Goal: Task Accomplishment & Management: Manage account settings

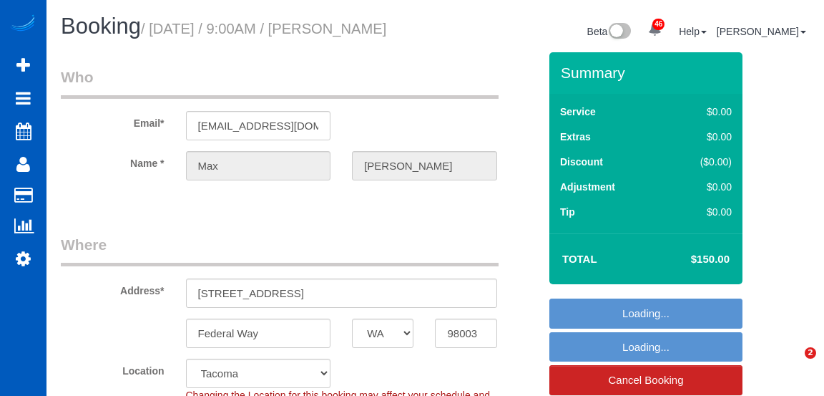
select select "WA"
select select "199"
select select "2501"
select select "3"
select select "5"
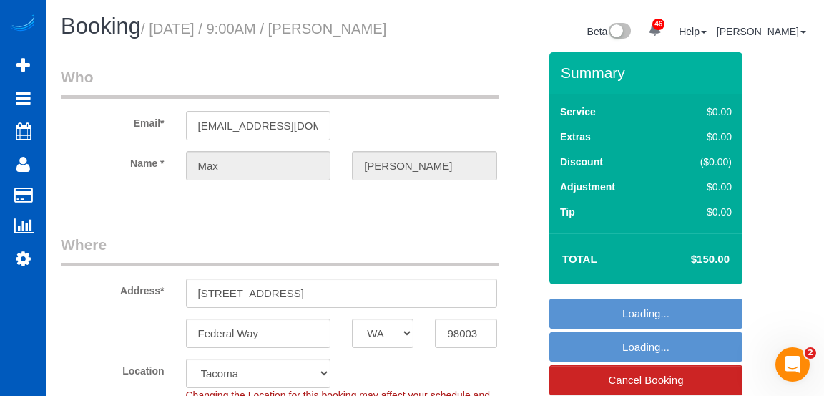
select select "2501"
select select "3"
select select "5"
select select "object:1241"
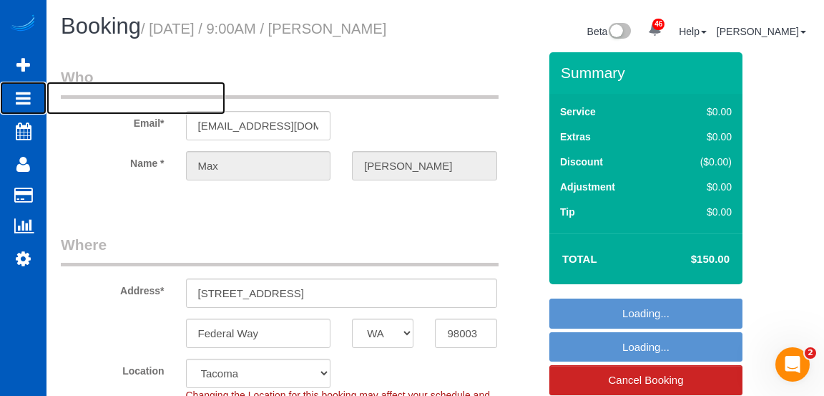
click at [28, 109] on link "Bookings" at bounding box center [23, 98] width 47 height 33
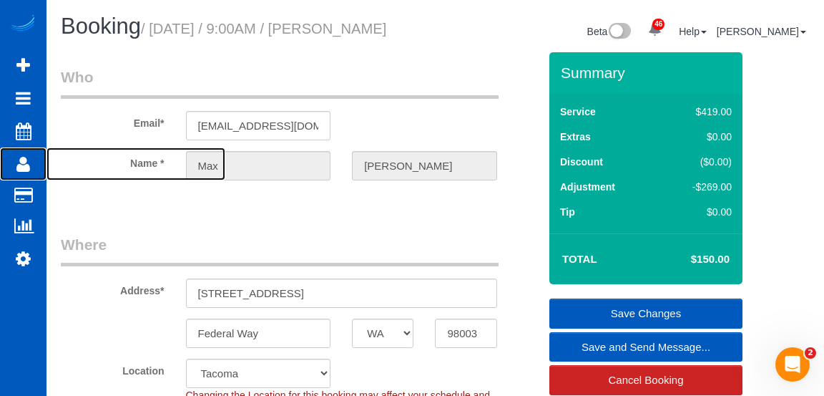
click at [19, 157] on icon at bounding box center [23, 163] width 14 height 17
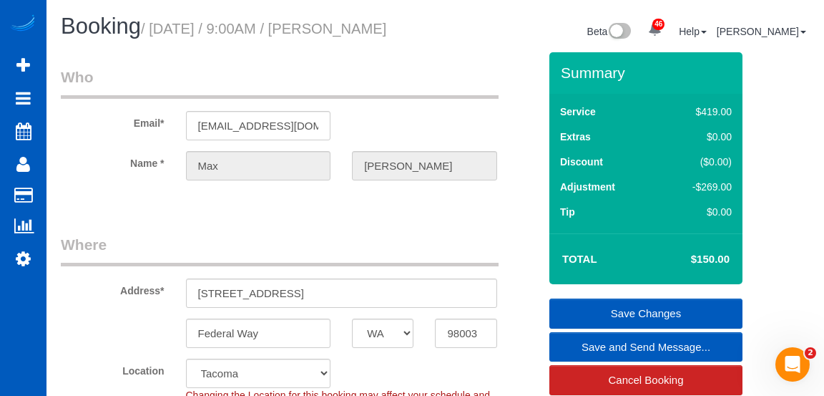
click at [118, 194] on link "Customers" at bounding box center [136, 195] width 179 height 29
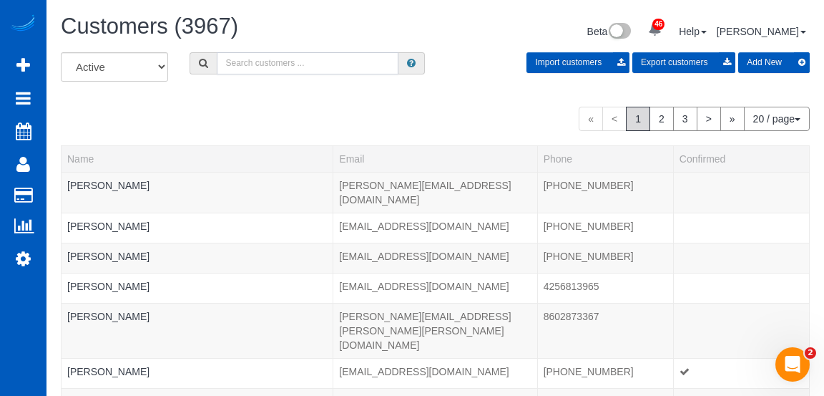
click at [287, 60] on input "text" at bounding box center [308, 63] width 182 height 22
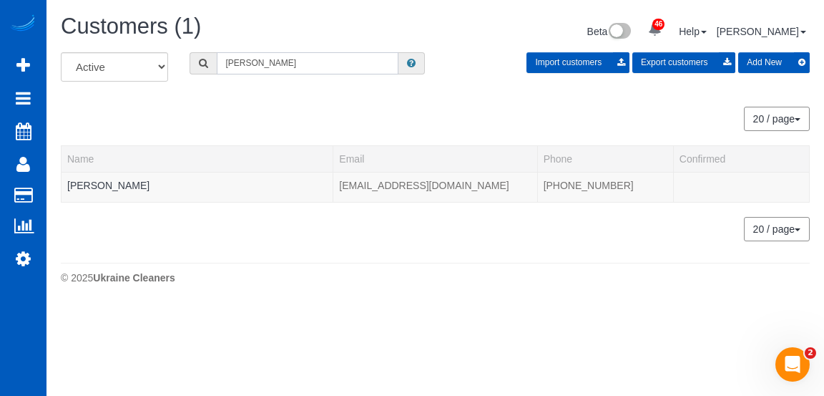
type input "[PERSON_NAME]"
click at [113, 182] on link "[PERSON_NAME]" at bounding box center [108, 185] width 82 height 11
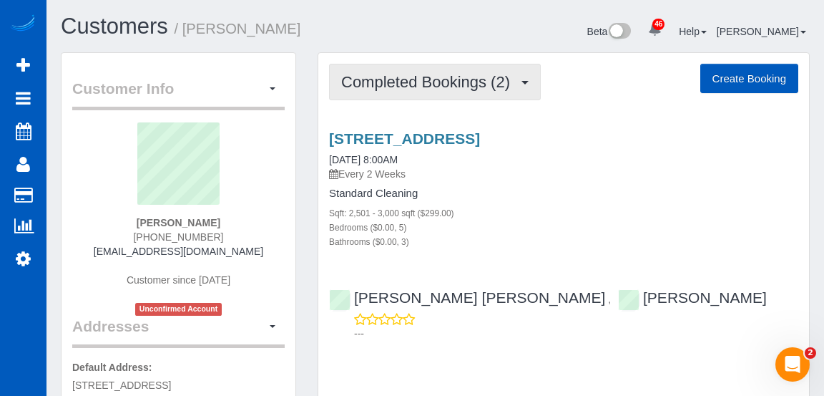
click at [493, 77] on span "Completed Bookings (2)" at bounding box center [429, 82] width 176 height 18
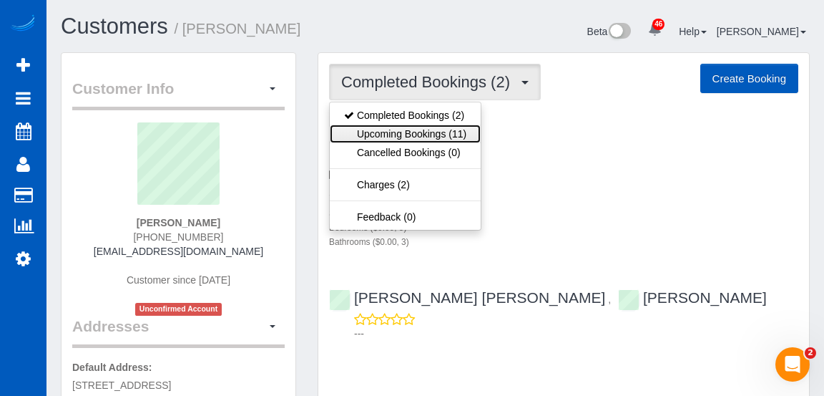
click at [453, 139] on link "Upcoming Bookings (11)" at bounding box center [405, 133] width 151 height 19
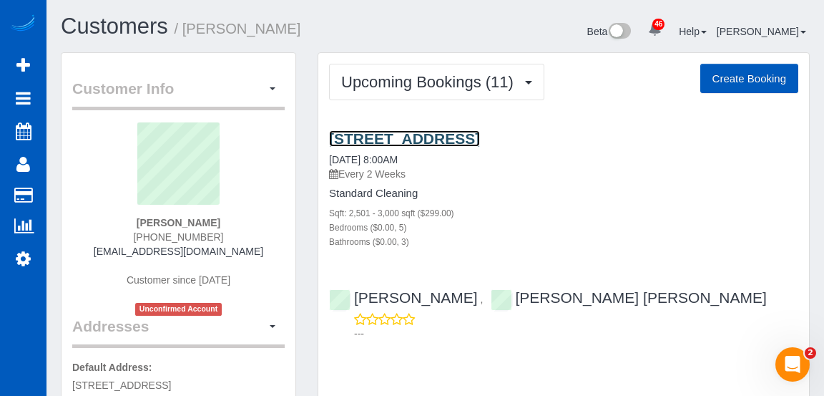
click at [464, 141] on link "[STREET_ADDRESS]" at bounding box center [404, 138] width 151 height 16
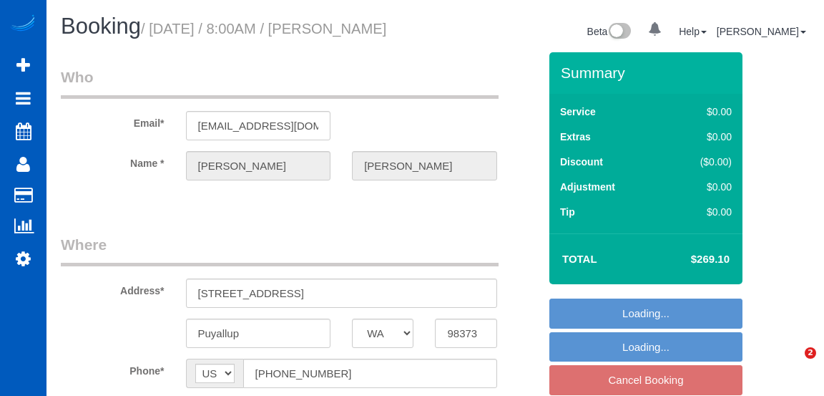
select select "WA"
select select "number:8"
select select "object:913"
select select "199"
select select "2501"
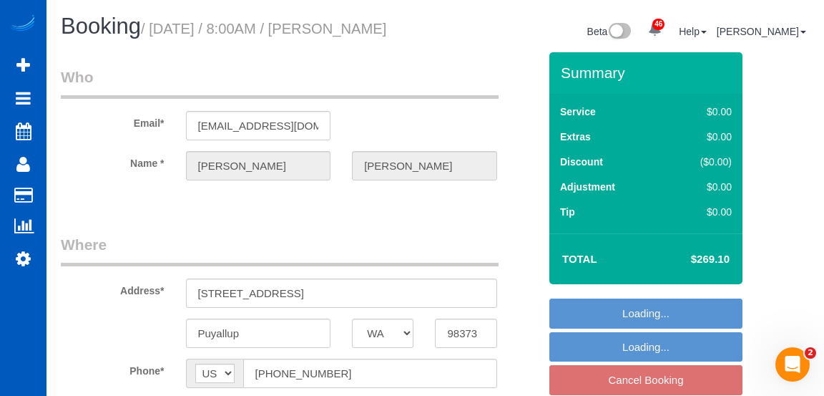
select select "5"
select select "3"
select select "spot1"
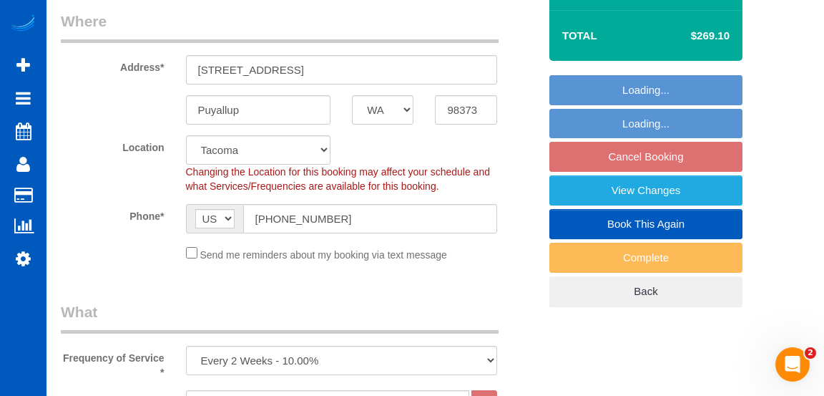
select select "object:1118"
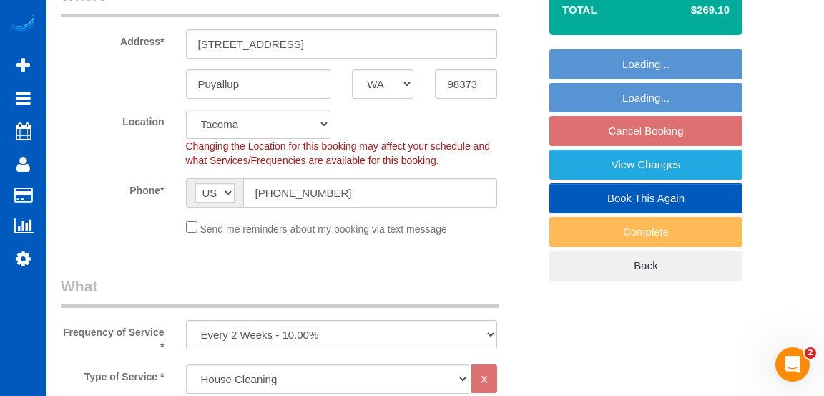
select select "2501"
select select "5"
select select "3"
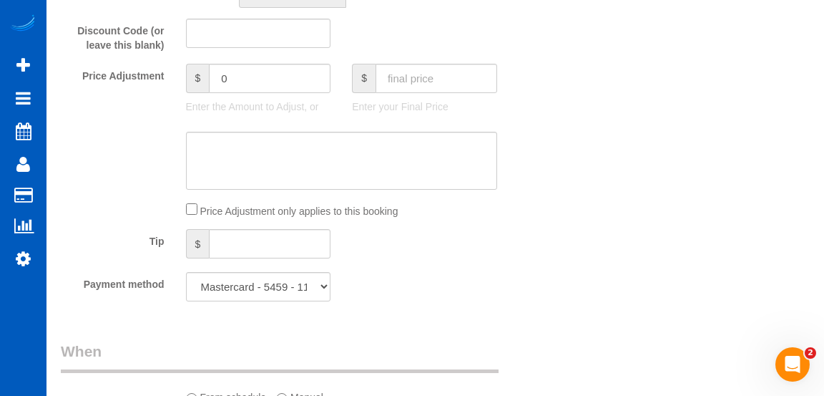
scroll to position [1140, 0]
click at [302, 294] on select "Mastercard - 5459 - 11/2026 (Default) Add Credit Card ─────────────── Cash Chec…" at bounding box center [258, 285] width 145 height 29
select select "string:fspay"
click at [186, 271] on select "Mastercard - 5459 - 11/2026 (Default) Add Credit Card ─────────────── Cash Chec…" at bounding box center [258, 285] width 145 height 29
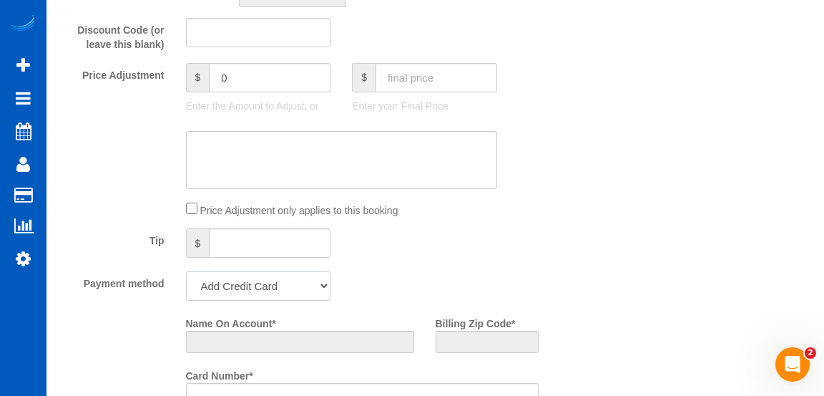
scroll to position [1379, 0]
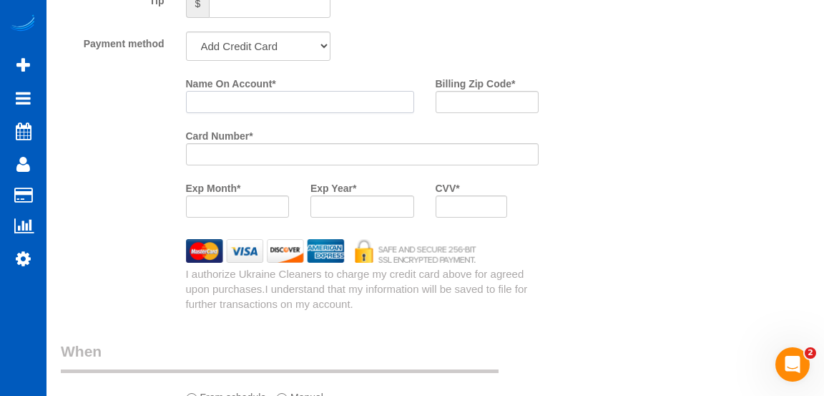
click at [317, 112] on input "Name On Account *" at bounding box center [300, 102] width 228 height 22
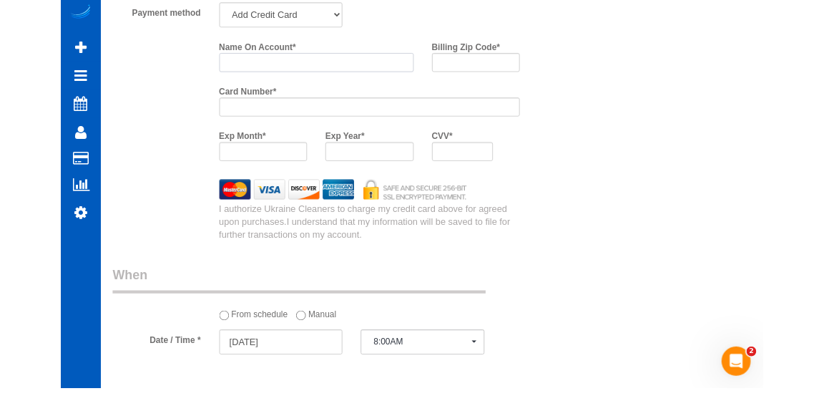
scroll to position [1399, 0]
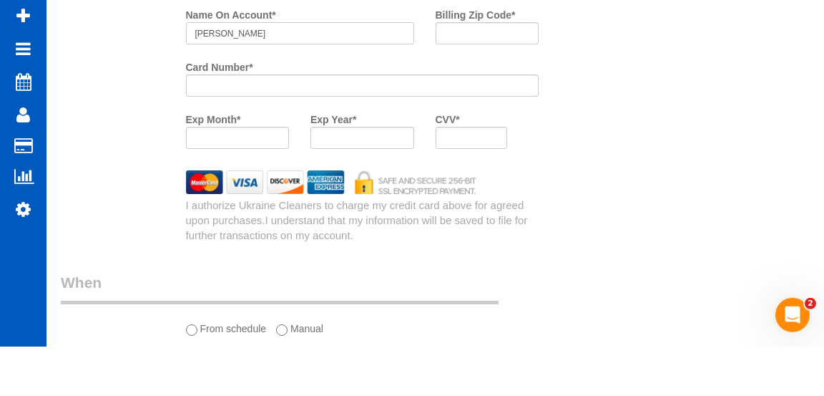
type input "[PERSON_NAME]"
click at [484, 94] on input "Billing Zip Code *" at bounding box center [488, 83] width 104 height 22
type input "98371"
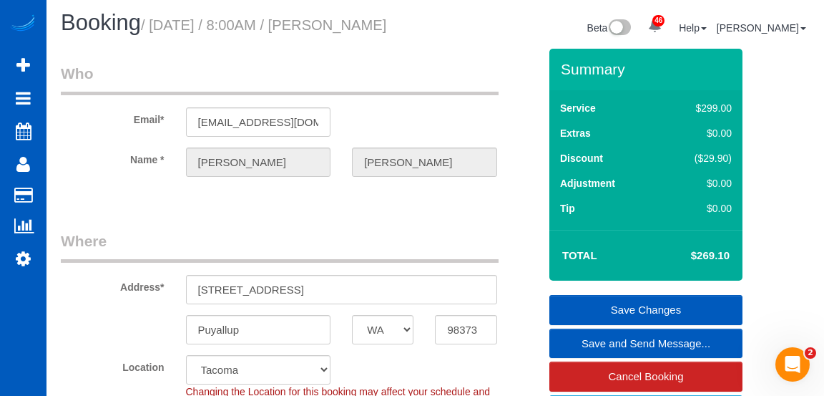
scroll to position [0, 0]
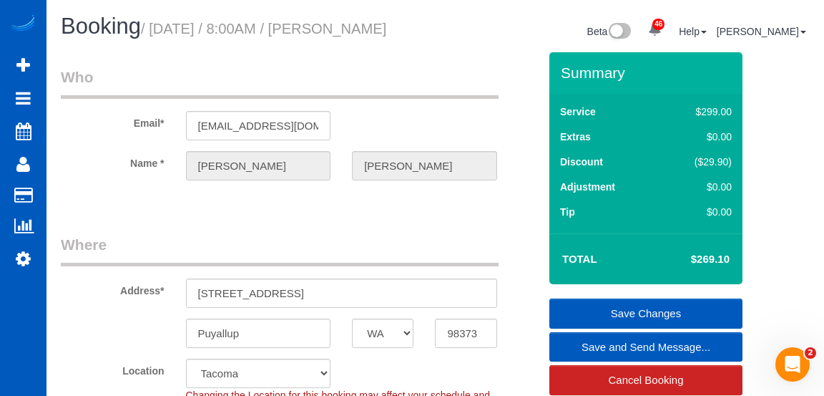
click at [672, 328] on link "Save Changes" at bounding box center [645, 313] width 193 height 30
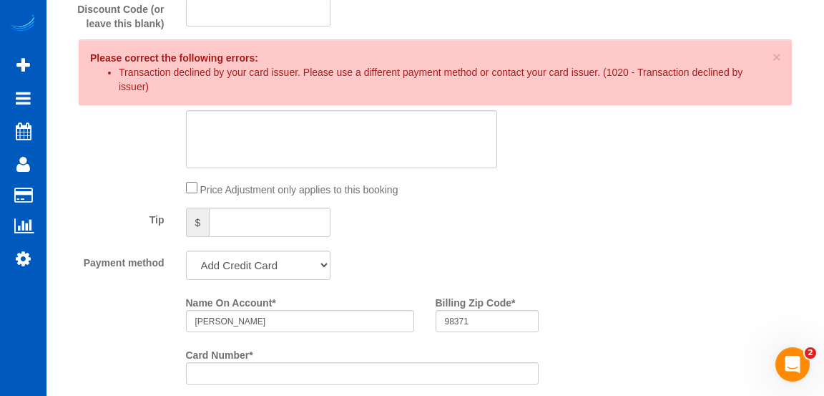
scroll to position [1158, 0]
